Goal: Information Seeking & Learning: Learn about a topic

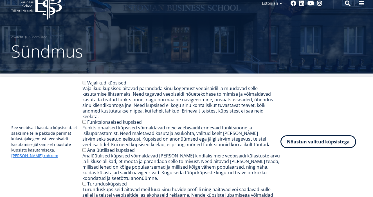
scroll to position [26, 0]
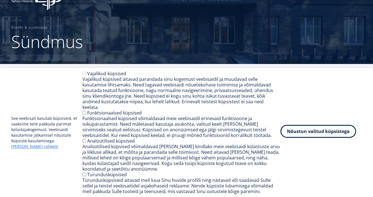
click at [299, 138] on button "Nõustun valitud küpsistega" at bounding box center [318, 131] width 76 height 13
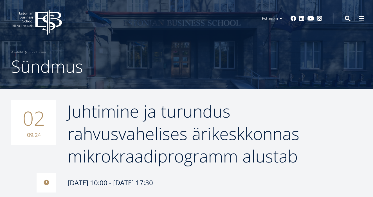
scroll to position [0, 0]
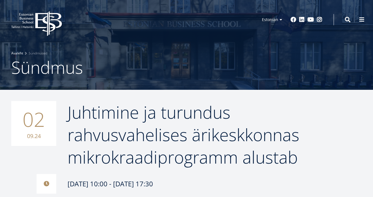
click at [16, 54] on link "Avaleht" at bounding box center [17, 54] width 12 height 6
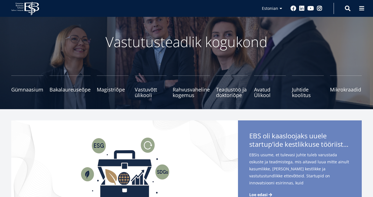
scroll to position [28, 0]
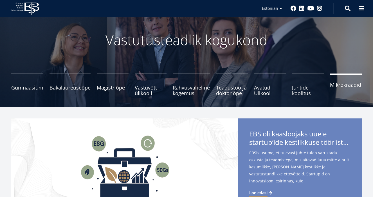
click at [339, 89] on link "Mikrokraadid" at bounding box center [346, 85] width 32 height 22
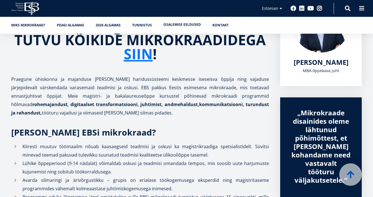
scroll to position [131, 0]
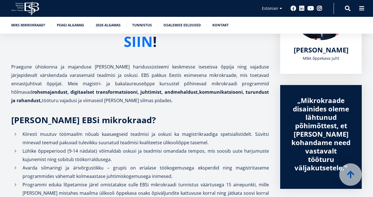
click at [139, 41] on link "SIIN" at bounding box center [138, 42] width 29 height 14
